Goal: Information Seeking & Learning: Learn about a topic

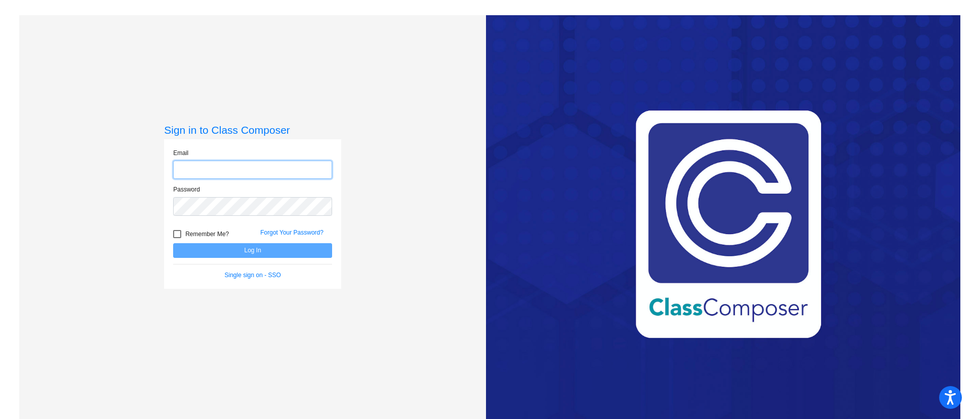
click at [242, 172] on input "email" at bounding box center [252, 170] width 159 height 19
type input "[EMAIL_ADDRESS][PERSON_NAME][DOMAIN_NAME]"
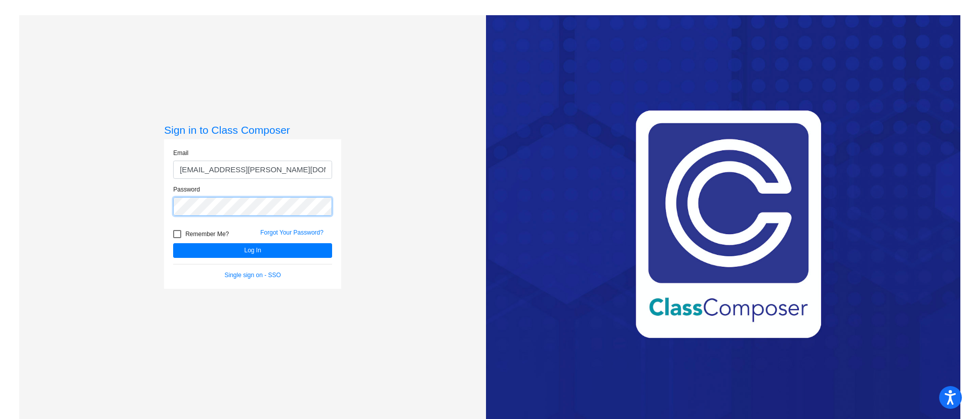
click at [173, 243] on button "Log In" at bounding box center [252, 250] width 159 height 15
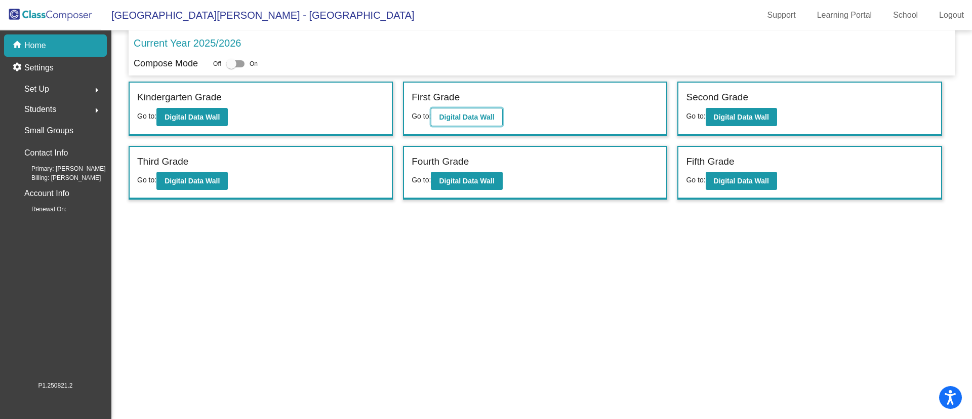
click at [452, 115] on b "Digital Data Wall" at bounding box center [466, 117] width 55 height 8
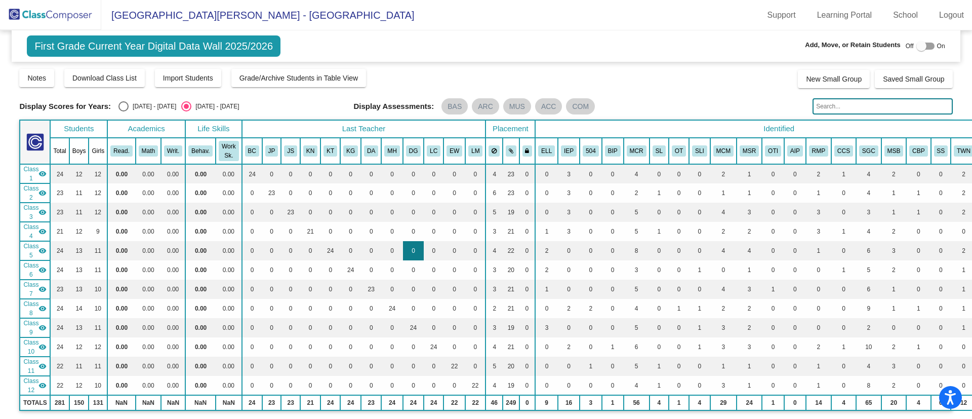
scroll to position [744, 0]
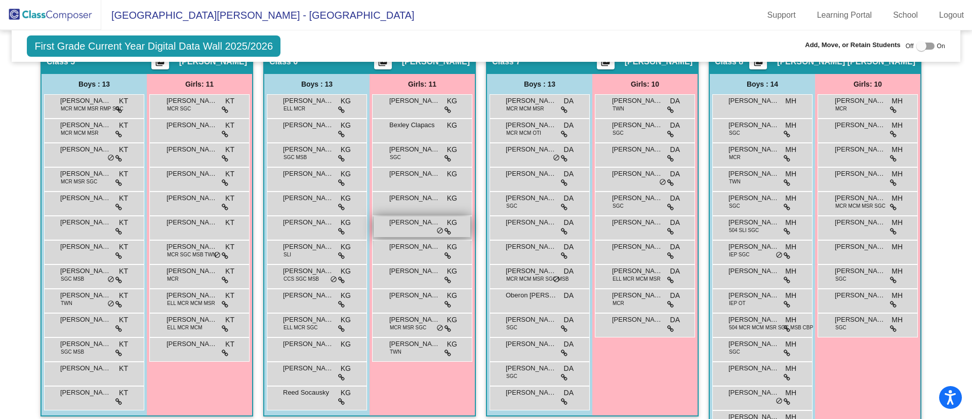
click at [416, 228] on div "[PERSON_NAME] KG lock do_not_disturb_alt" at bounding box center [422, 226] width 97 height 21
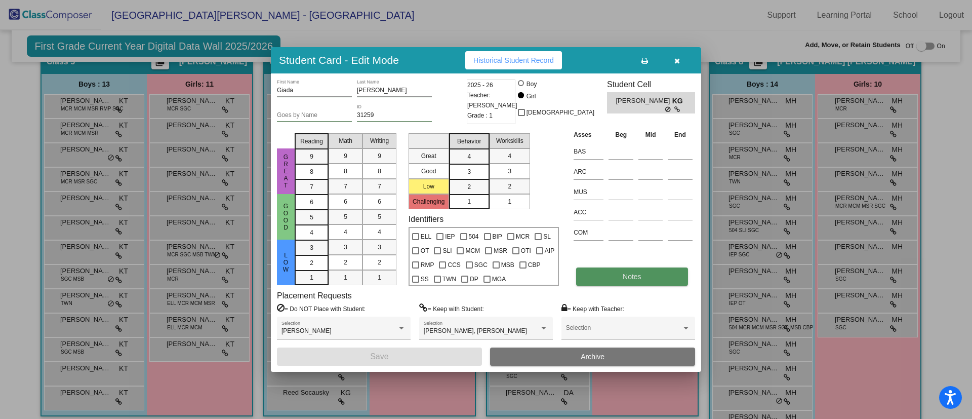
click at [593, 276] on button "Notes" at bounding box center [631, 276] width 111 height 18
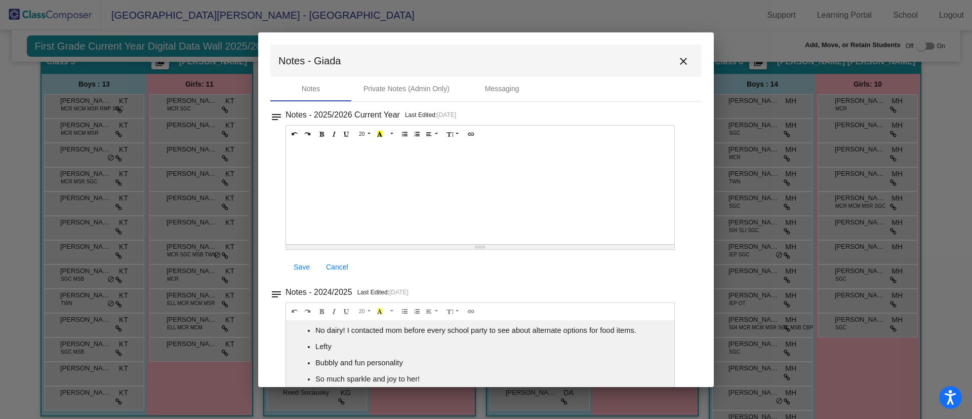
click at [576, 335] on p "No dairy! I contacted mom before every school party to see about alternate opti…" at bounding box center [492, 330] width 354 height 10
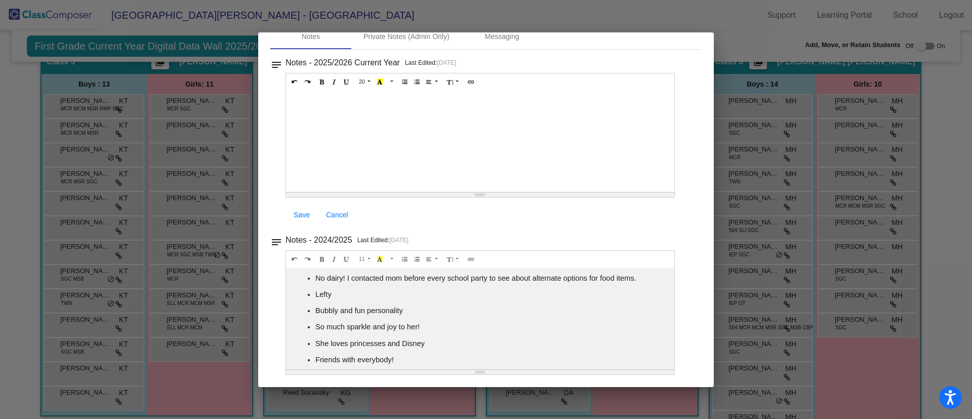
scroll to position [0, 0]
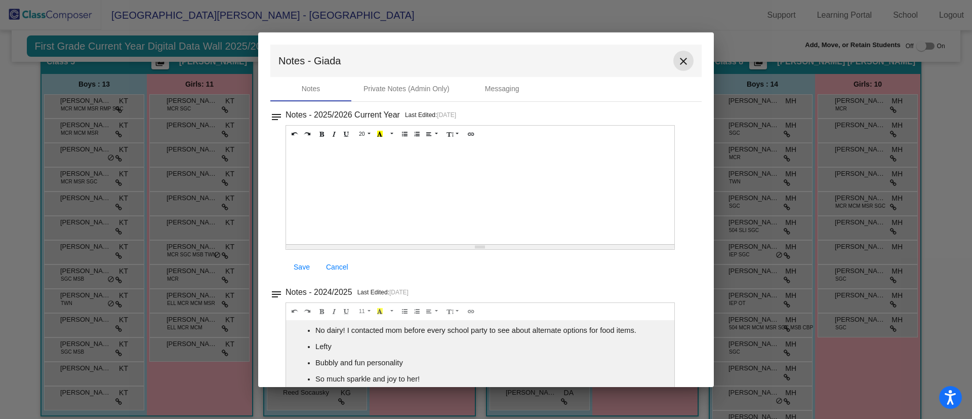
click at [680, 62] on mat-icon "close" at bounding box center [683, 61] width 12 height 12
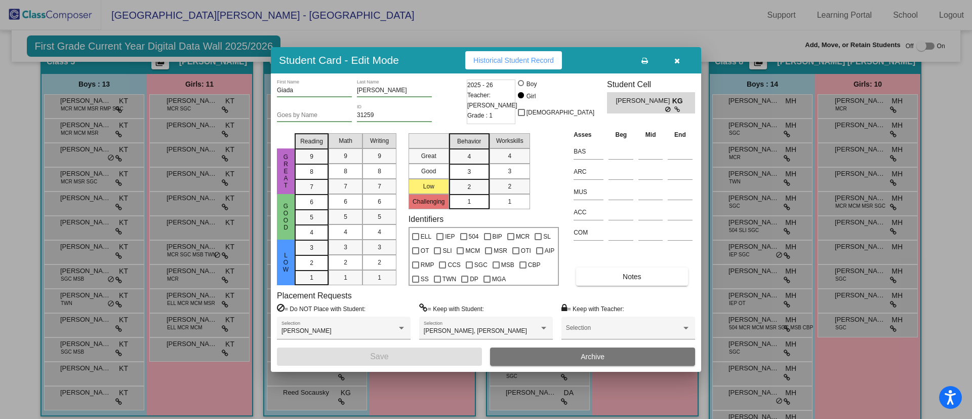
click at [677, 60] on icon "button" at bounding box center [677, 60] width 6 height 7
